Goal: Task Accomplishment & Management: Use online tool/utility

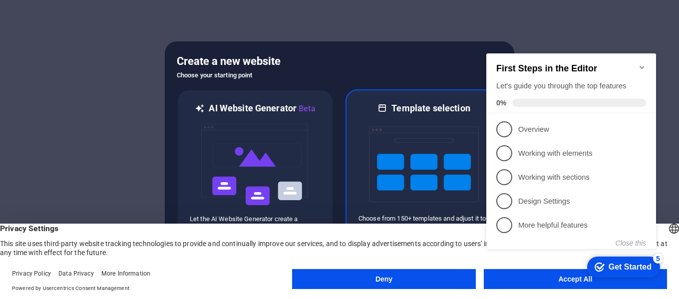
click at [422, 123] on img at bounding box center [424, 164] width 110 height 100
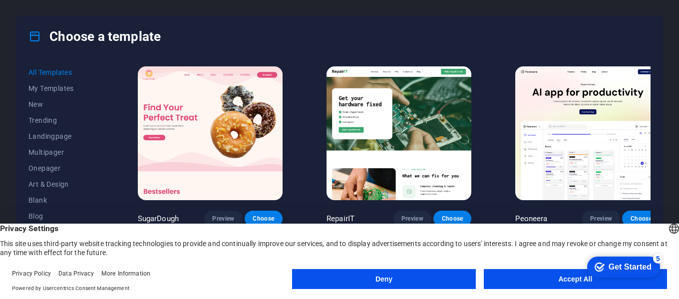
click at [400, 277] on button "Deny" at bounding box center [383, 279] width 183 height 20
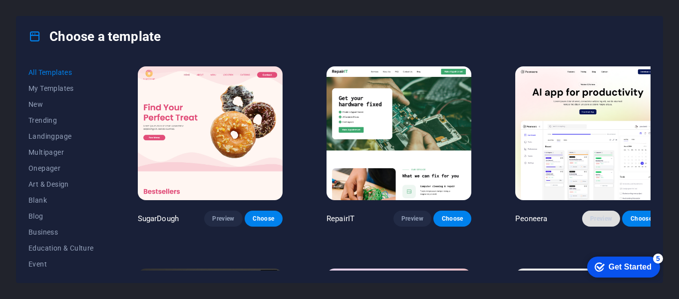
click at [590, 215] on span "Preview" at bounding box center [601, 219] width 22 height 8
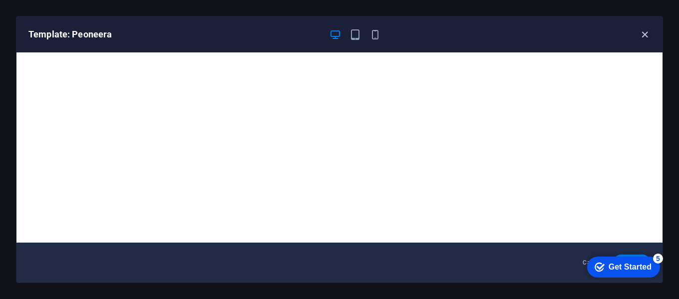
click at [647, 34] on icon "button" at bounding box center [644, 34] width 11 height 11
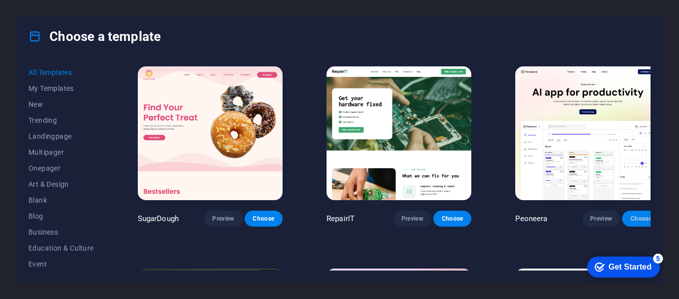
click at [630, 215] on span "Choose" at bounding box center [641, 219] width 22 height 8
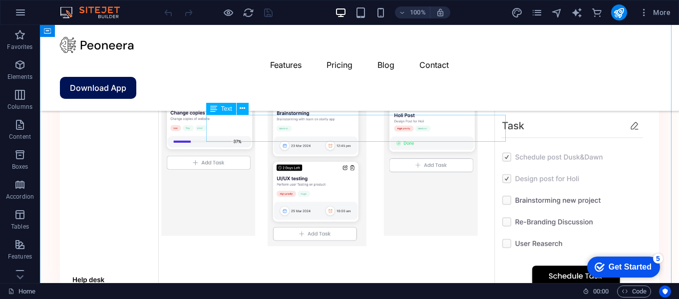
scroll to position [899, 0]
